Goal: Task Accomplishment & Management: Use online tool/utility

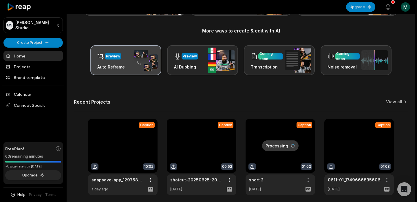
scroll to position [88, 0]
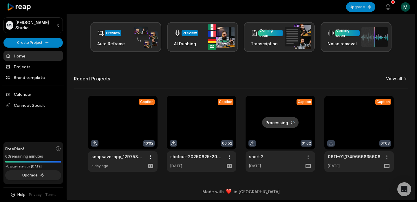
click at [396, 78] on link "View all" at bounding box center [394, 79] width 16 height 6
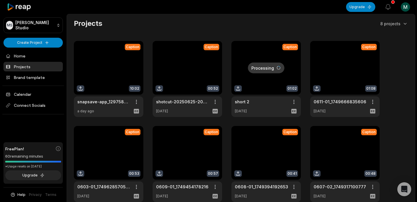
click at [109, 68] on link at bounding box center [109, 79] width 70 height 76
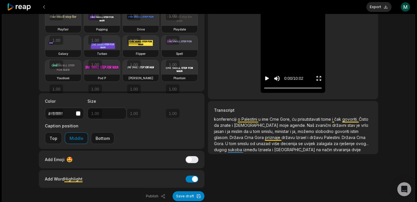
scroll to position [59, 0]
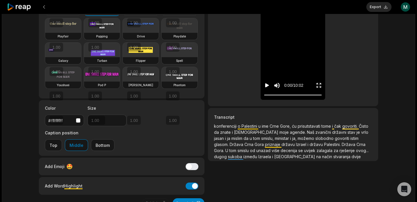
click at [100, 123] on span "1.00" at bounding box center [95, 121] width 11 height 6
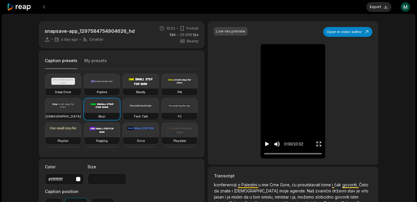
scroll to position [59, 0]
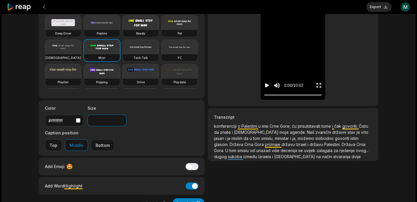
click at [94, 121] on input "**" at bounding box center [107, 120] width 39 height 12
type input "**"
click at [267, 88] on icon "Play video" at bounding box center [267, 85] width 4 height 4
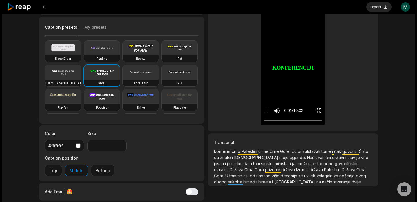
scroll to position [0, 0]
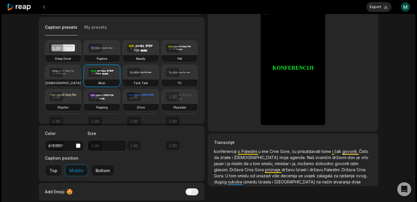
click at [267, 111] on icon "Pause video" at bounding box center [267, 111] width 6 height 6
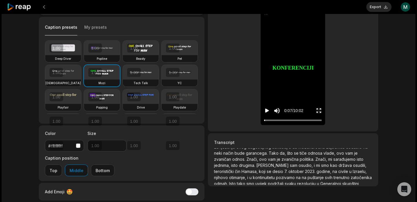
scroll to position [112, 0]
drag, startPoint x: 268, startPoint y: 121, endPoint x: 293, endPoint y: 118, distance: 25.7
click at [293, 118] on div "5:02 / 10:02" at bounding box center [293, 109] width 65 height 31
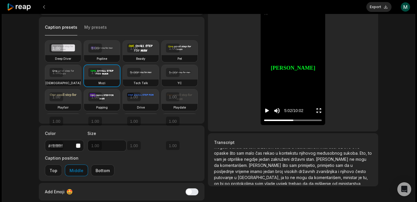
scroll to position [233, 0]
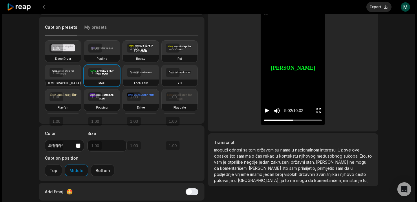
click at [316, 172] on span "zvanišnjika" at bounding box center [327, 174] width 22 height 5
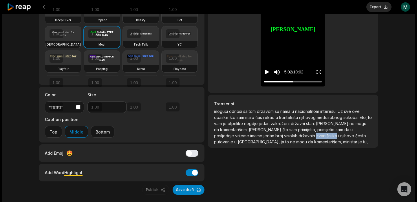
click at [316, 133] on span "zvanišnjika" at bounding box center [327, 135] width 22 height 5
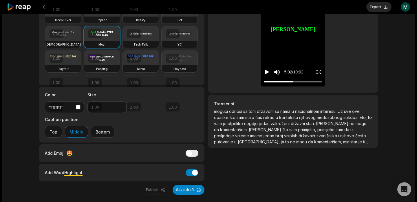
scroll to position [0, 0]
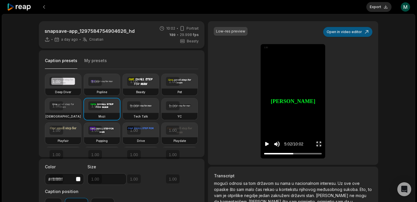
click at [359, 30] on button "Open in video editor" at bounding box center [347, 32] width 49 height 10
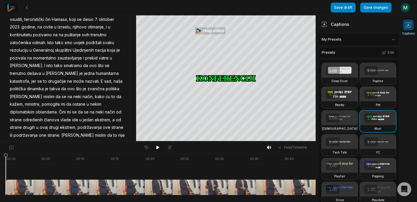
scroll to position [274, 0]
